Goal: Transaction & Acquisition: Obtain resource

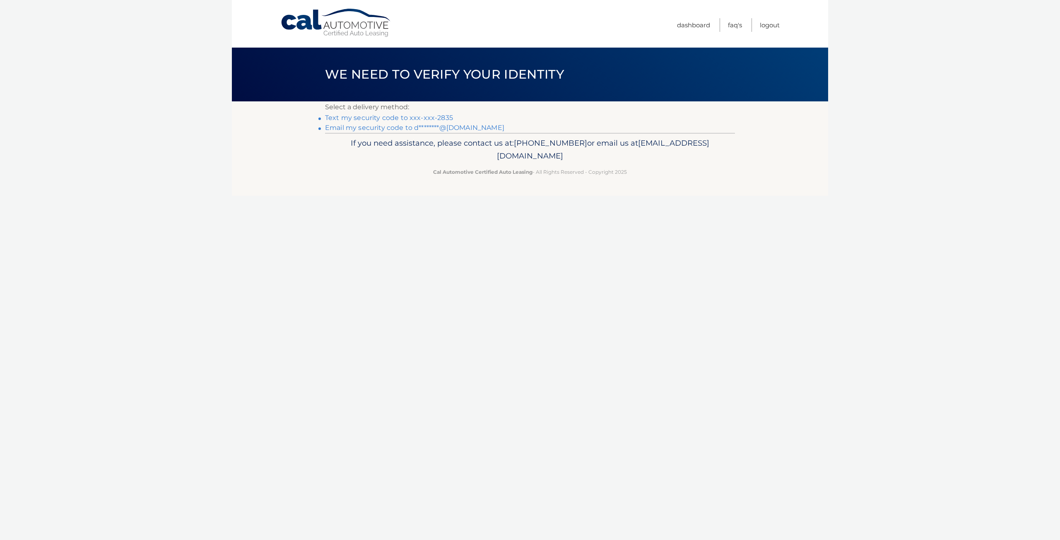
click at [402, 118] on link "Text my security code to xxx-xxx-2835" at bounding box center [389, 118] width 128 height 8
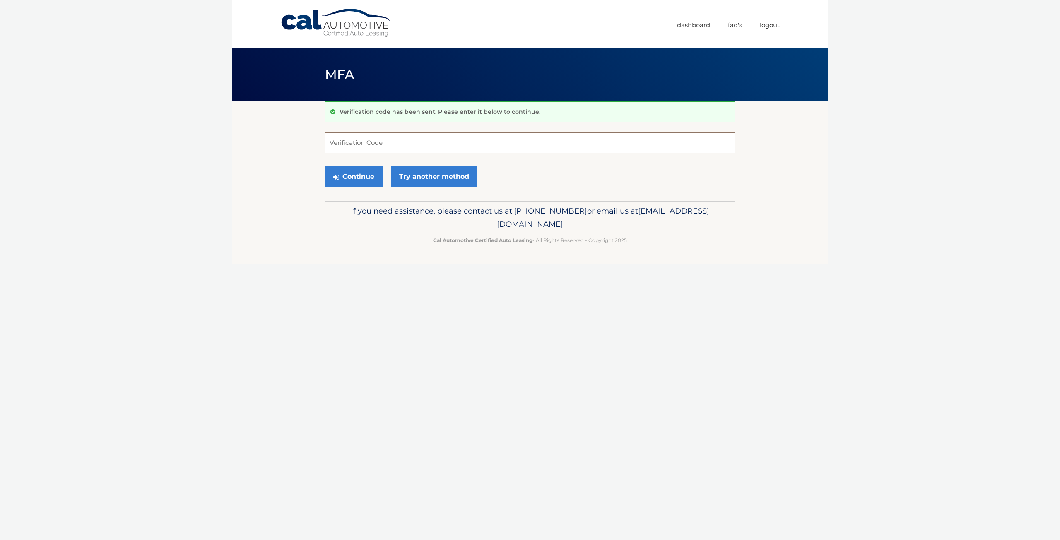
click at [384, 140] on input "Verification Code" at bounding box center [530, 142] width 410 height 21
type input "426342"
click at [350, 178] on button "Continue" at bounding box center [354, 176] width 58 height 21
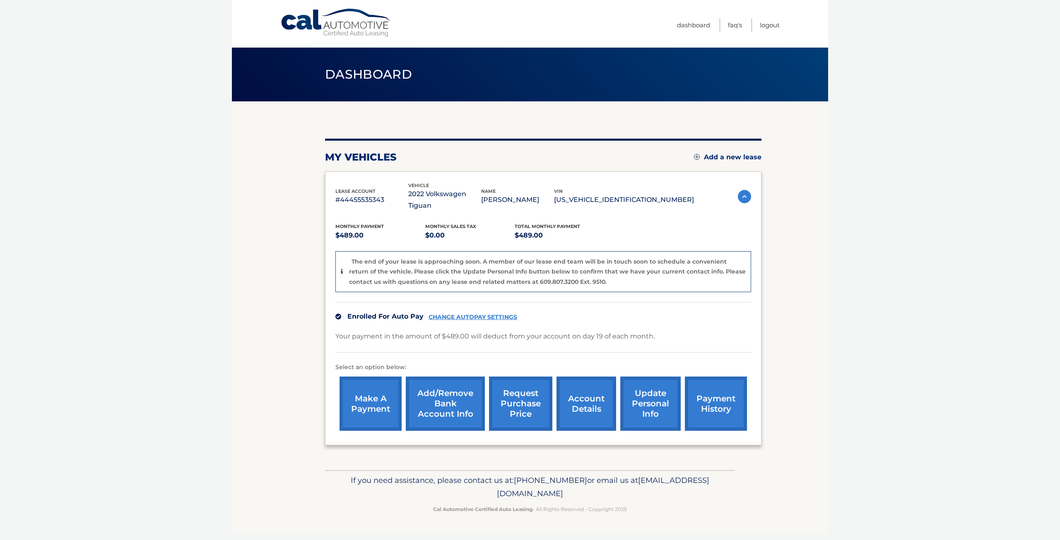
click at [530, 391] on link "request purchase price" at bounding box center [520, 404] width 63 height 54
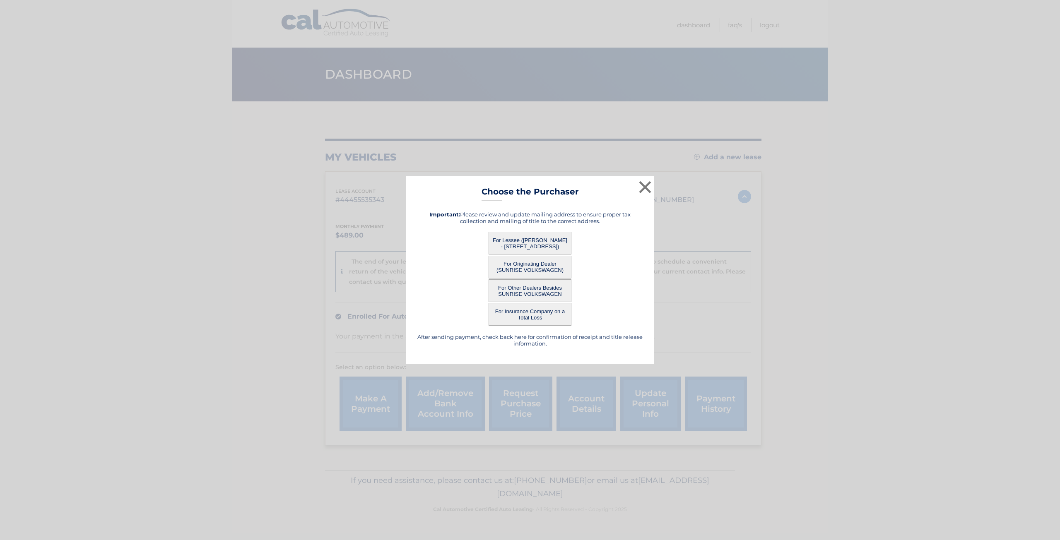
click at [549, 244] on button "For Lessee ([PERSON_NAME] - [STREET_ADDRESS])" at bounding box center [529, 243] width 83 height 23
click at [647, 186] on button "×" at bounding box center [645, 187] width 17 height 17
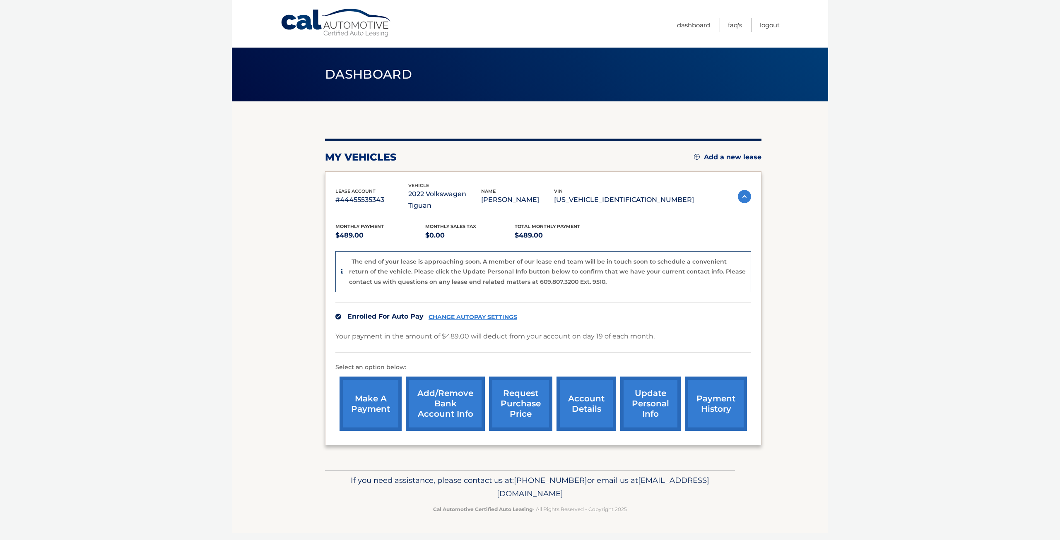
click at [527, 391] on link "request purchase price" at bounding box center [520, 404] width 63 height 54
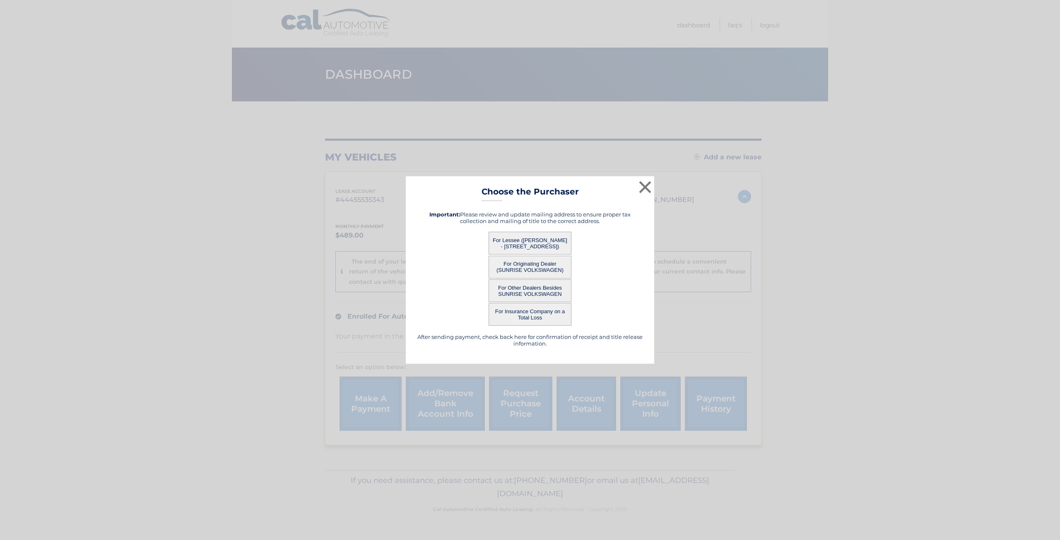
click at [536, 265] on button "For Originating Dealer (SUNRISE VOLKSWAGEN)" at bounding box center [529, 267] width 83 height 23
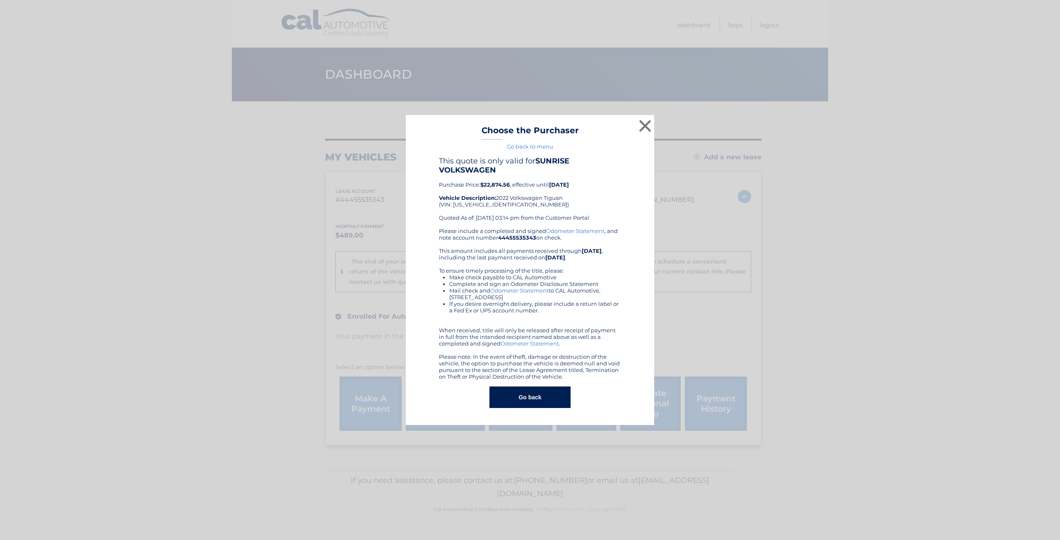
click at [539, 238] on div "× Choose the Purchaser Go back to menu After sending payment, check back here f…" at bounding box center [530, 270] width 248 height 310
click at [643, 125] on button "×" at bounding box center [645, 126] width 17 height 17
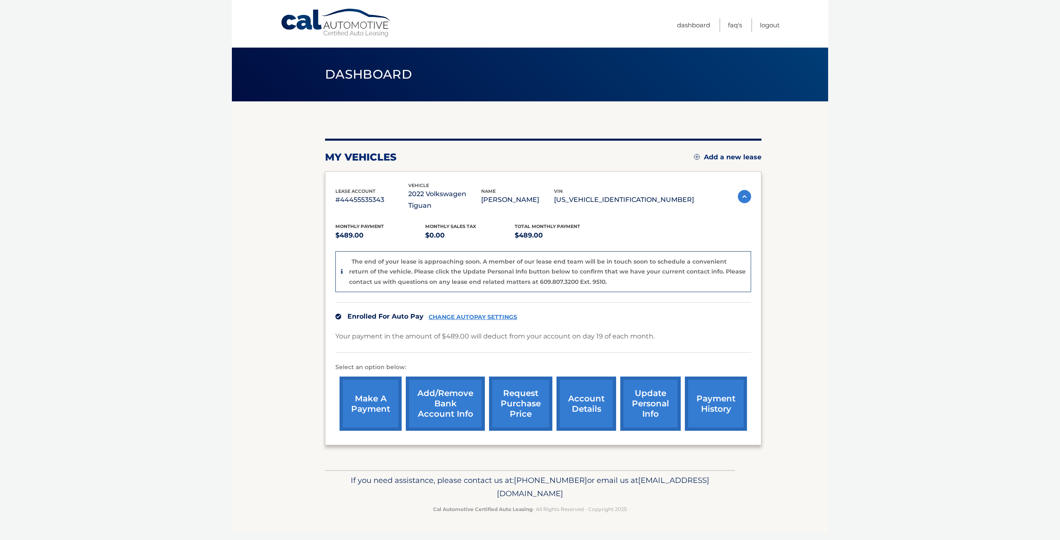
click at [515, 388] on link "request purchase price" at bounding box center [520, 404] width 63 height 54
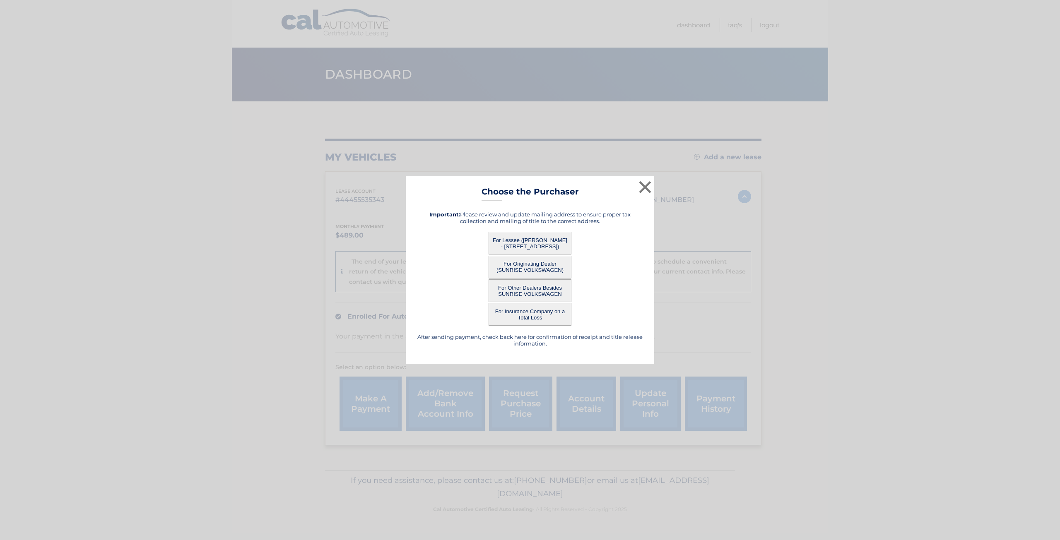
click at [527, 248] on button "For Lessee ([PERSON_NAME] - [STREET_ADDRESS])" at bounding box center [529, 243] width 83 height 23
click at [534, 265] on button "For Originating Dealer (SUNRISE VOLKSWAGEN)" at bounding box center [529, 267] width 83 height 23
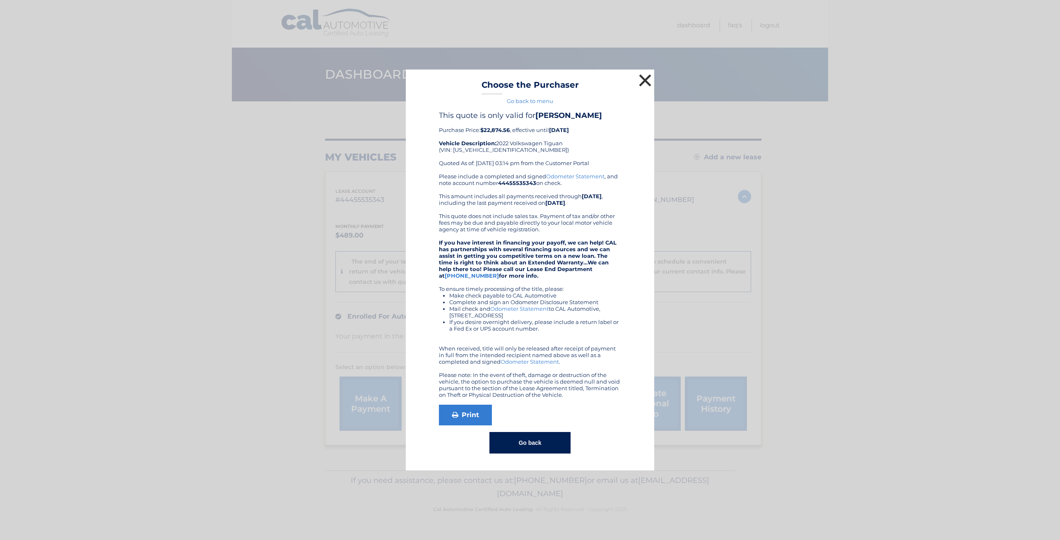
click at [642, 79] on button "×" at bounding box center [645, 80] width 17 height 17
